Goal: Navigation & Orientation: Understand site structure

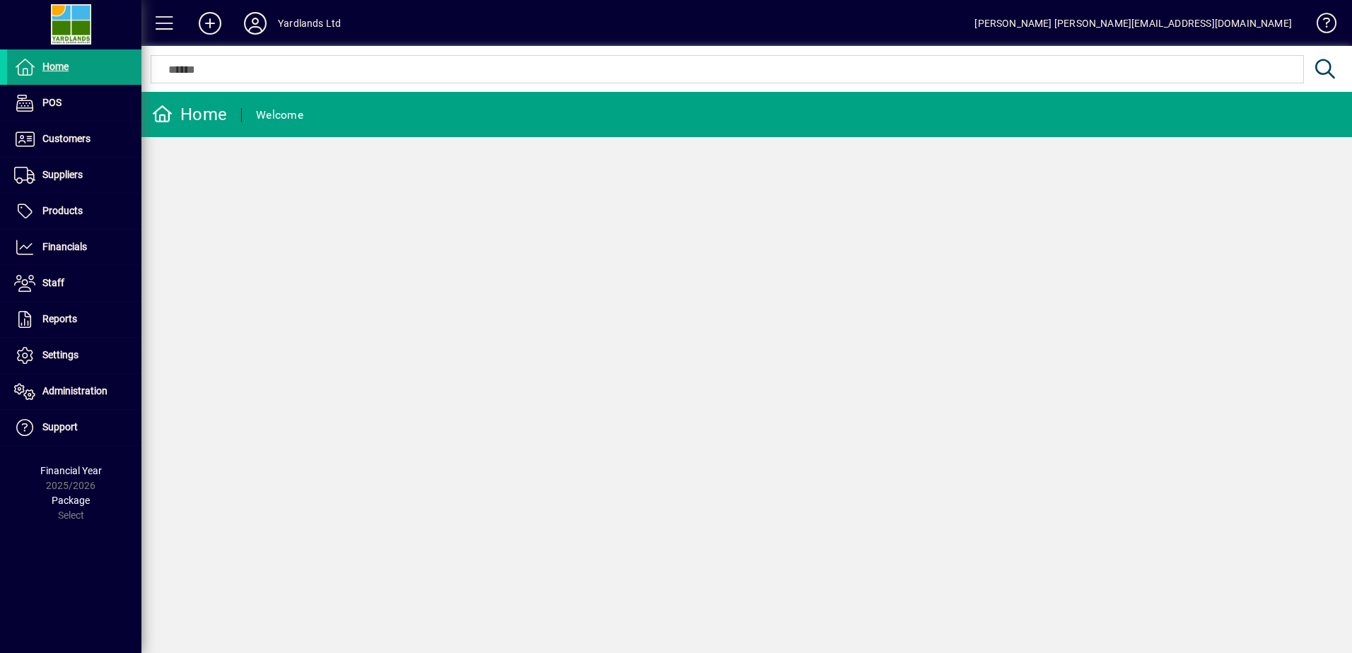
click at [68, 212] on span "Products" at bounding box center [62, 210] width 40 height 11
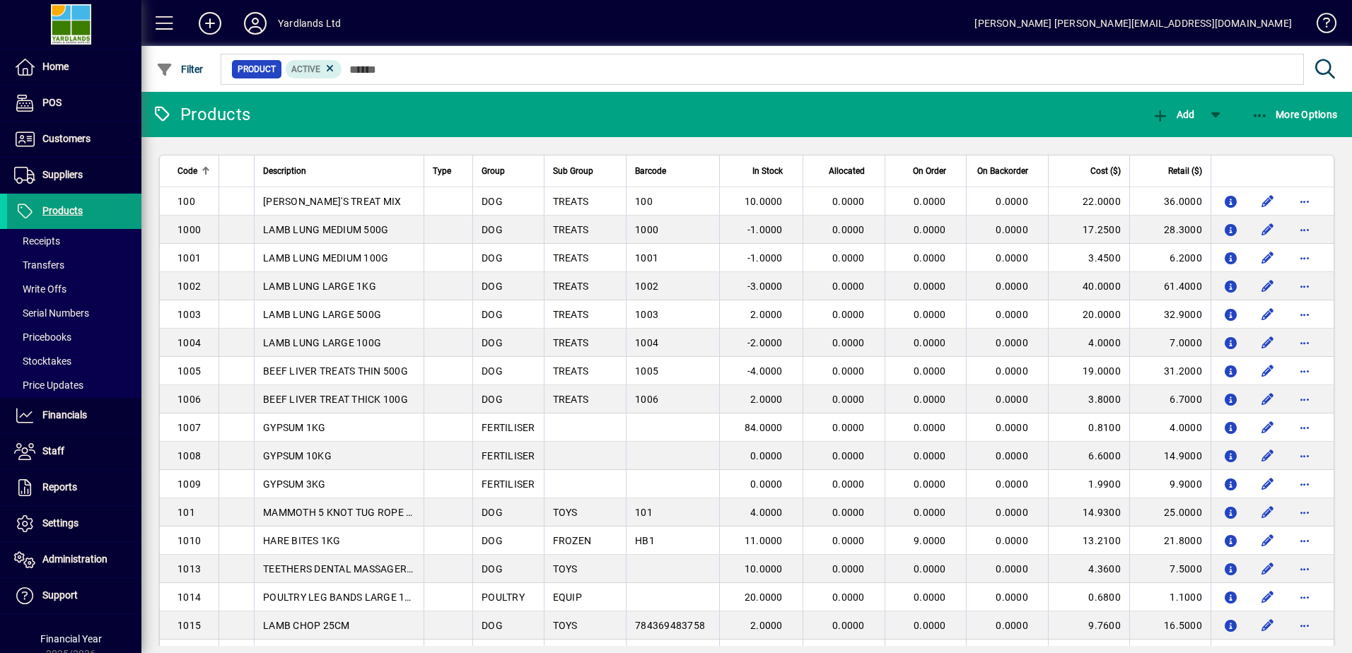
click at [1265, 112] on icon "button" at bounding box center [1261, 116] width 18 height 14
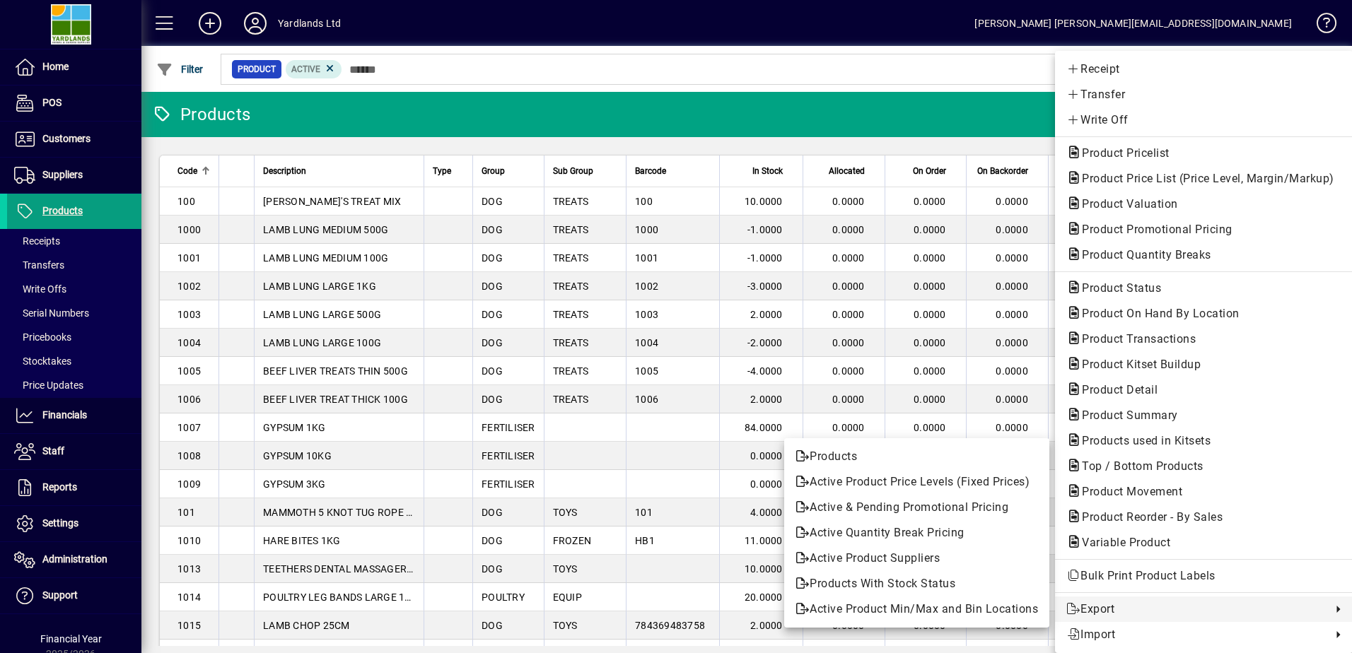
click at [54, 415] on div at bounding box center [676, 326] width 1352 height 653
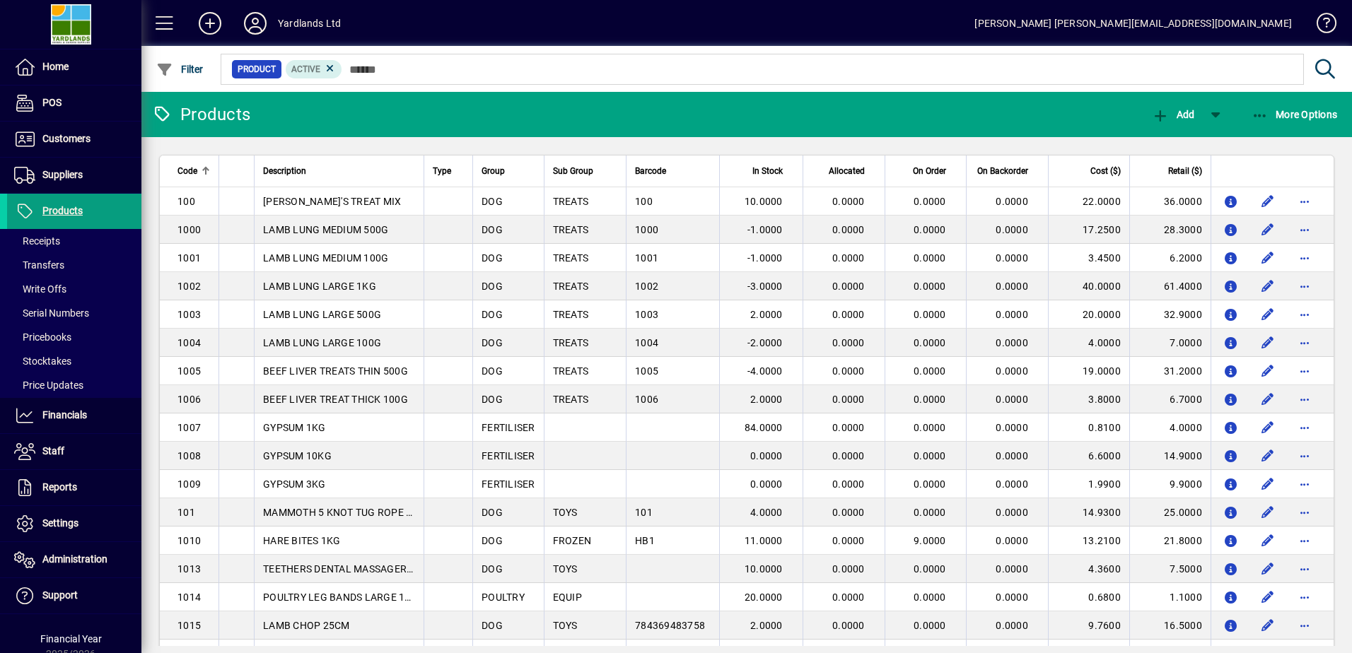
click at [51, 415] on span "Financials" at bounding box center [64, 414] width 45 height 11
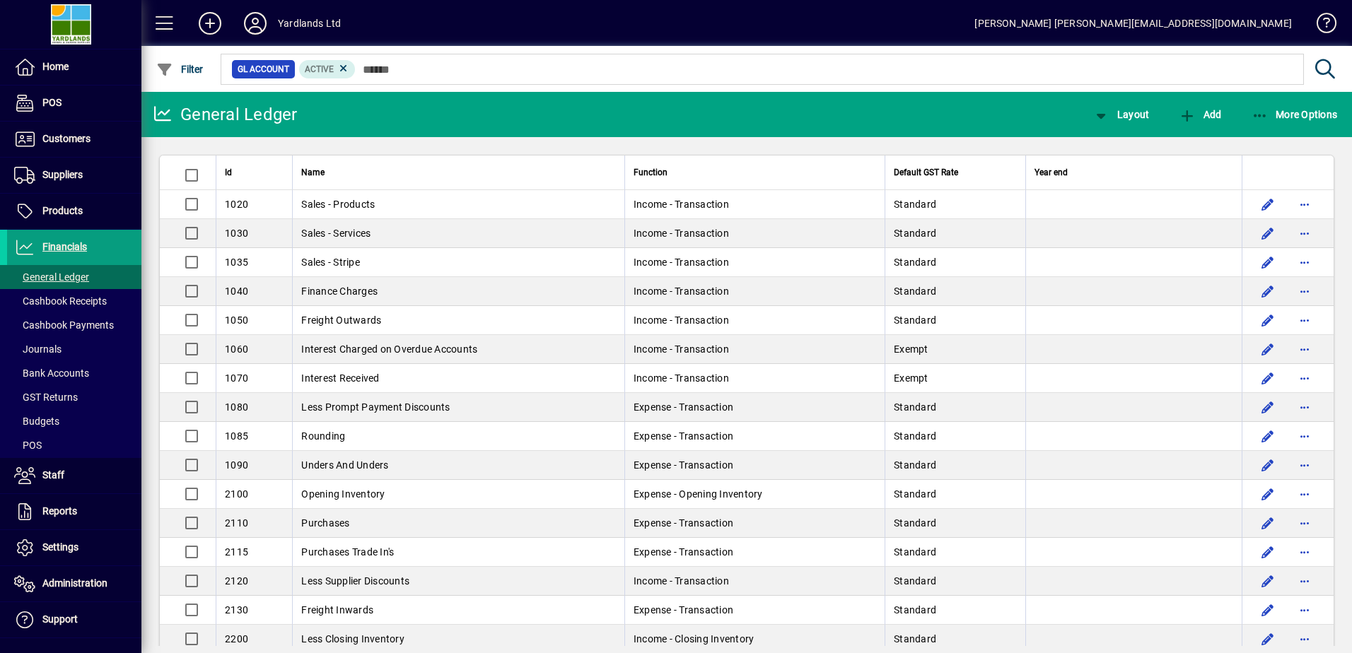
click at [1267, 110] on icon "button" at bounding box center [1261, 116] width 18 height 14
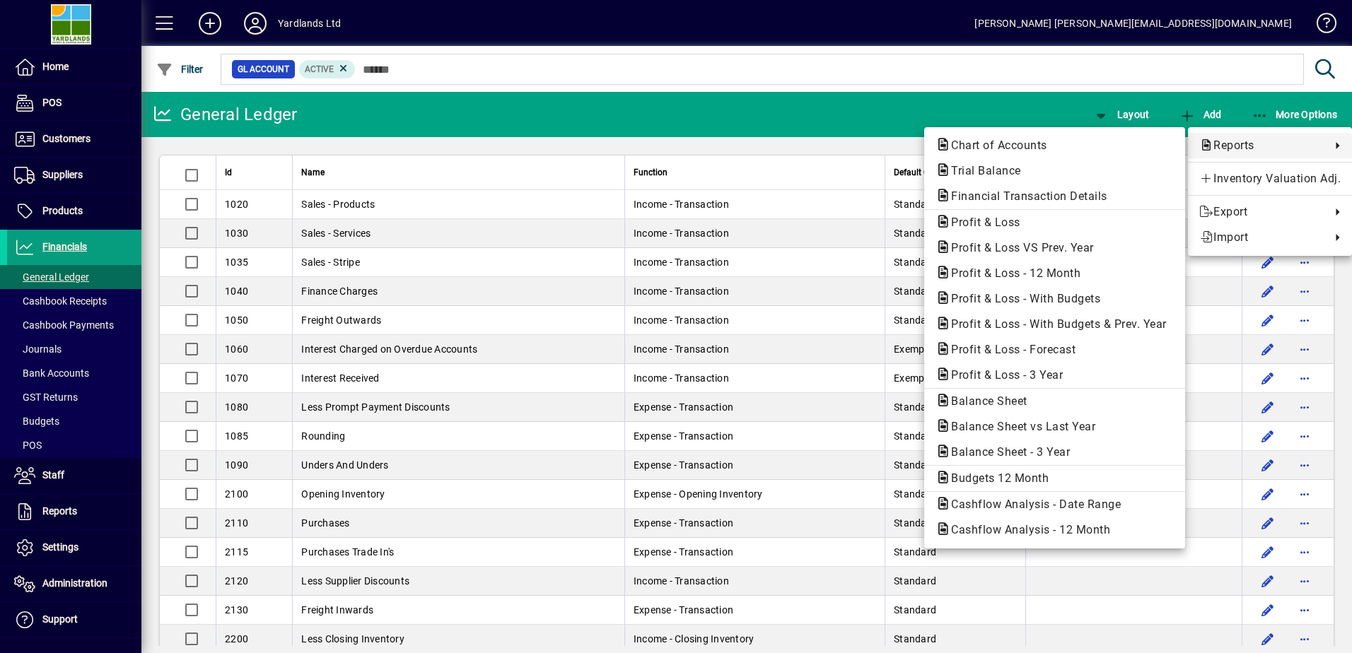
click at [56, 213] on div at bounding box center [676, 326] width 1352 height 653
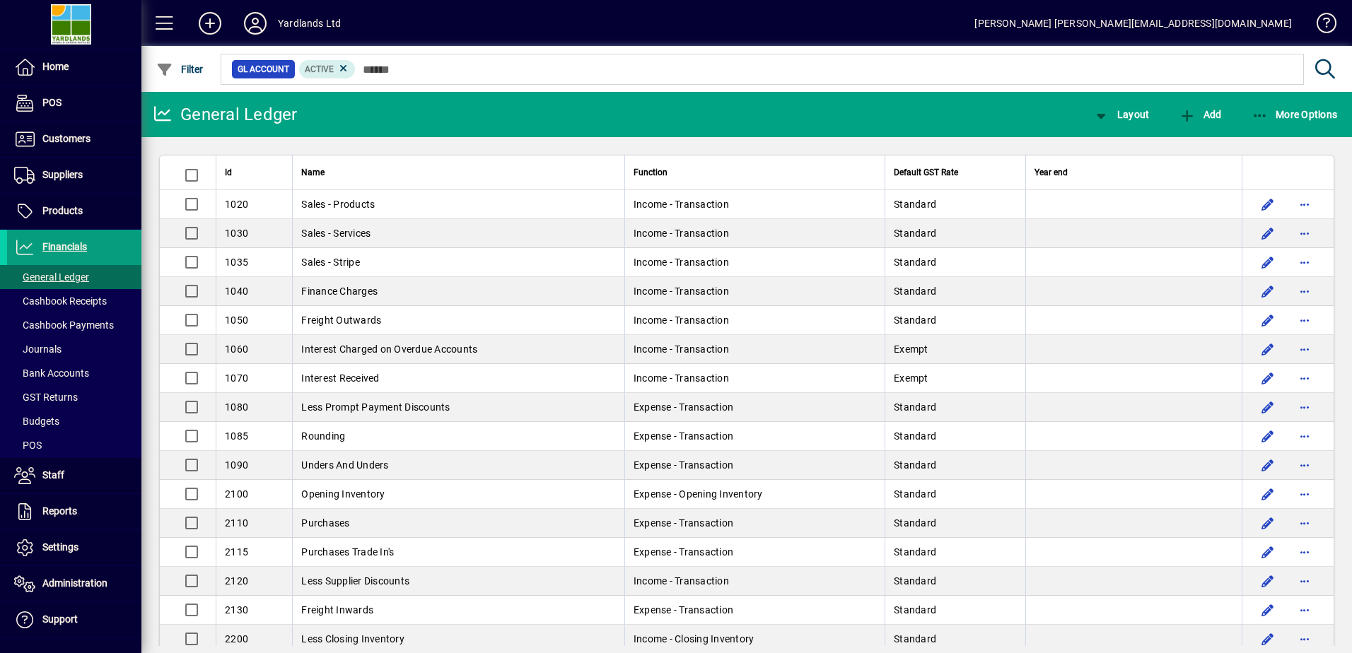
click at [56, 213] on span "Products" at bounding box center [62, 210] width 40 height 11
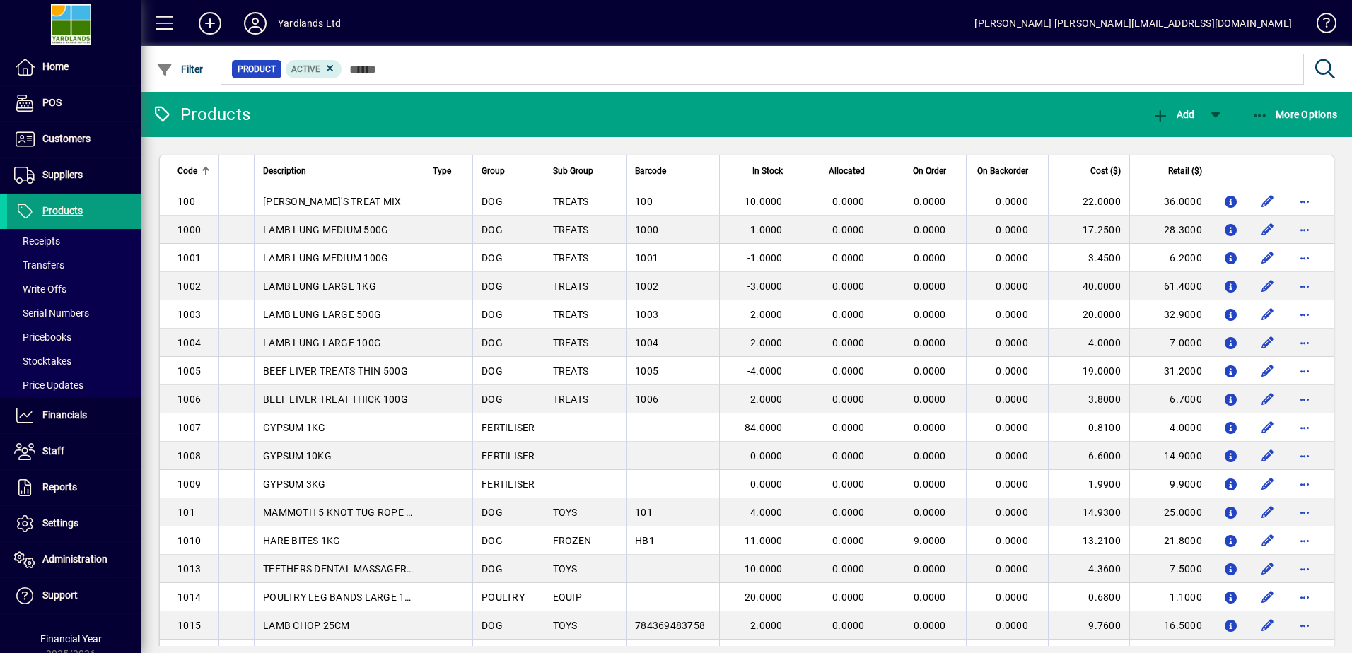
click at [1257, 109] on icon "button" at bounding box center [1261, 116] width 18 height 14
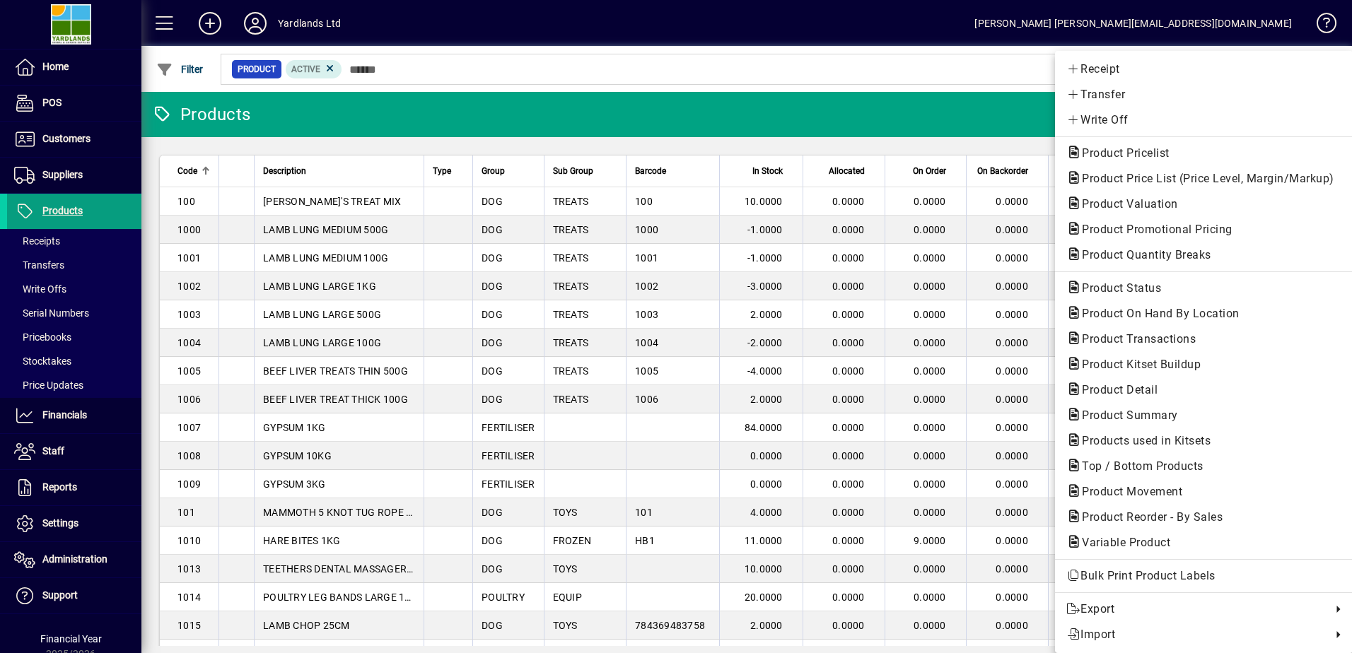
click at [251, 22] on div at bounding box center [676, 326] width 1352 height 653
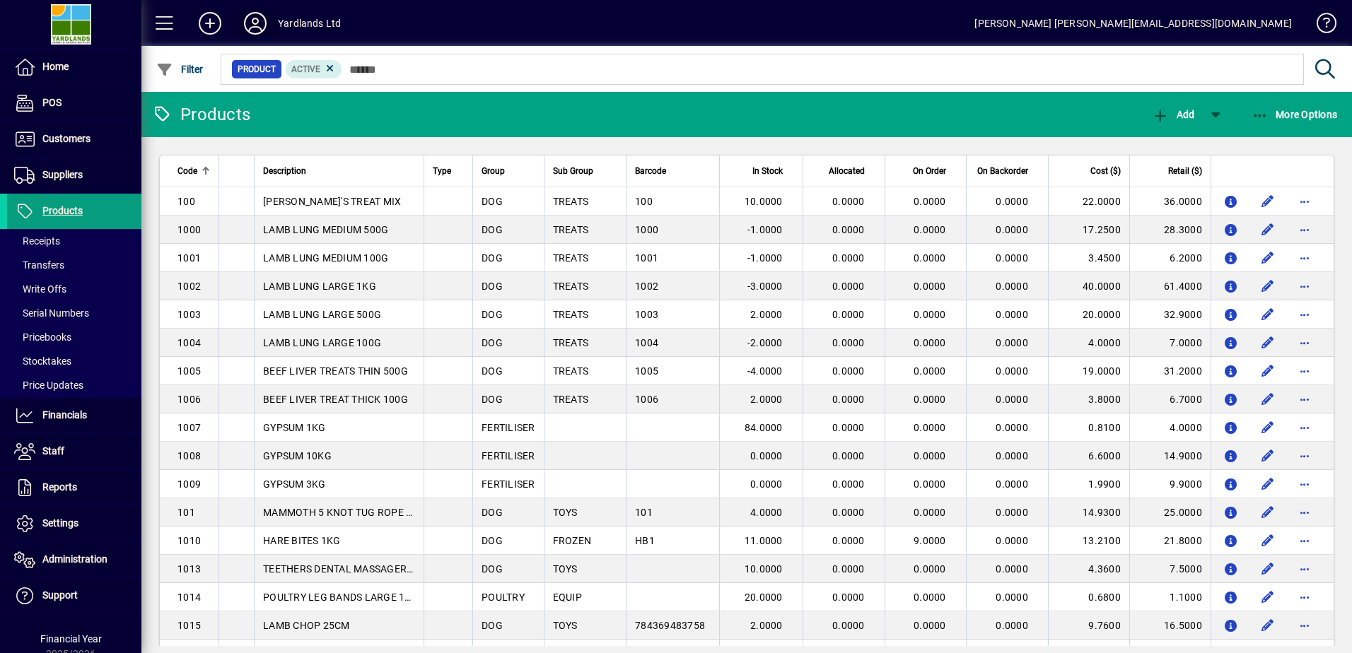
click at [255, 23] on icon at bounding box center [255, 23] width 28 height 23
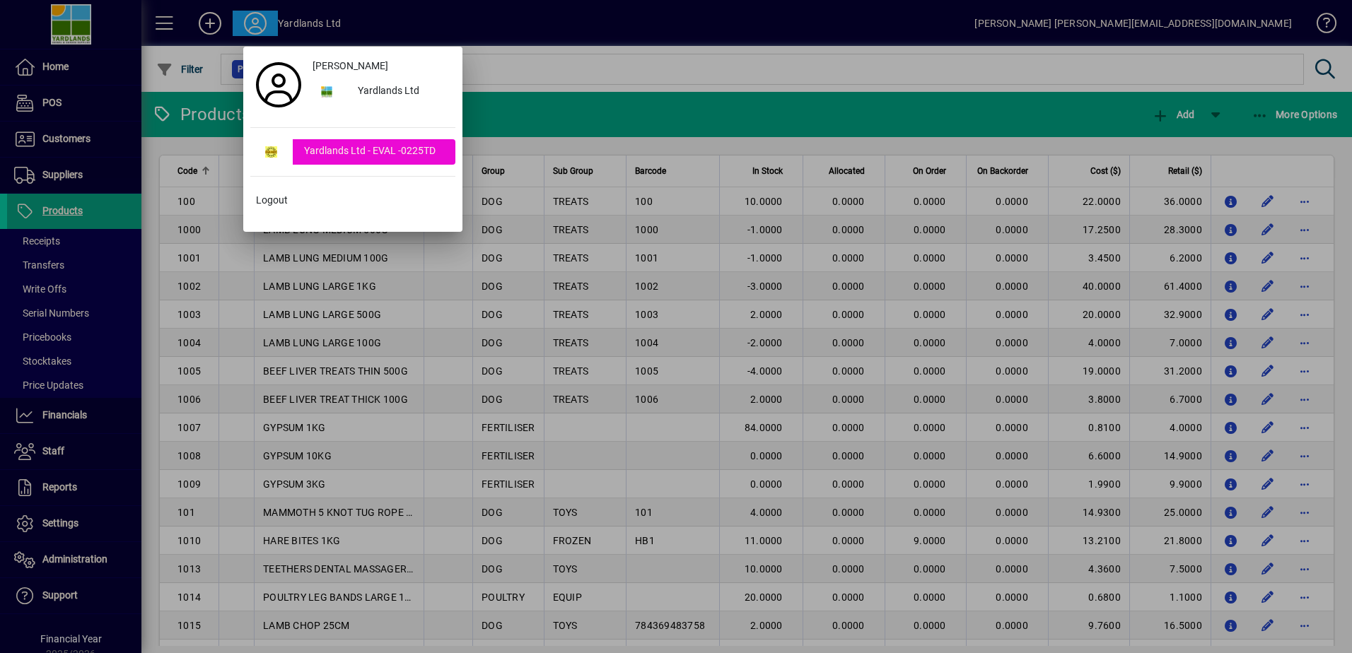
click at [325, 152] on div "Yardlands Ltd - EVAL -0225TD" at bounding box center [374, 151] width 163 height 25
